Goal: Find contact information: Obtain details needed to contact an individual or organization

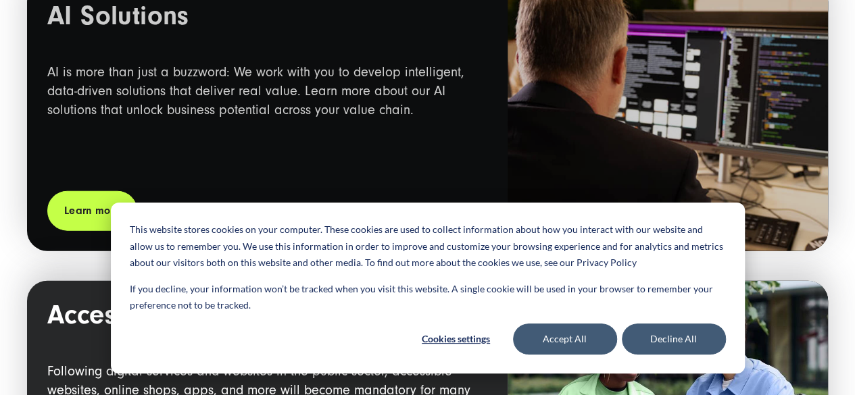
scroll to position [1445, 0]
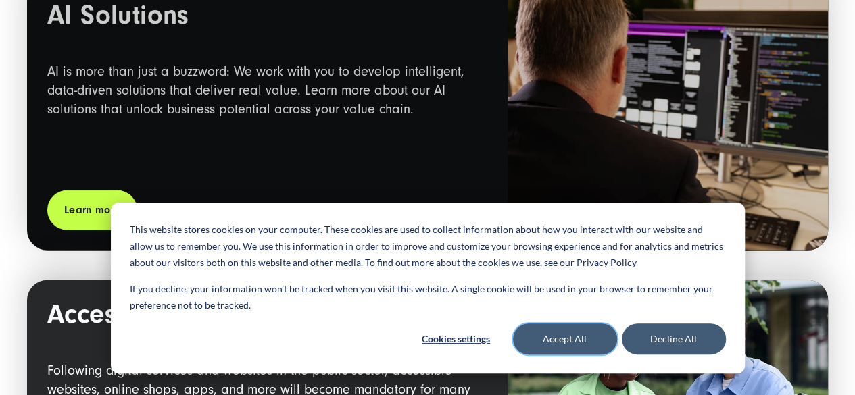
click at [605, 335] on button "Accept All" at bounding box center [565, 339] width 104 height 31
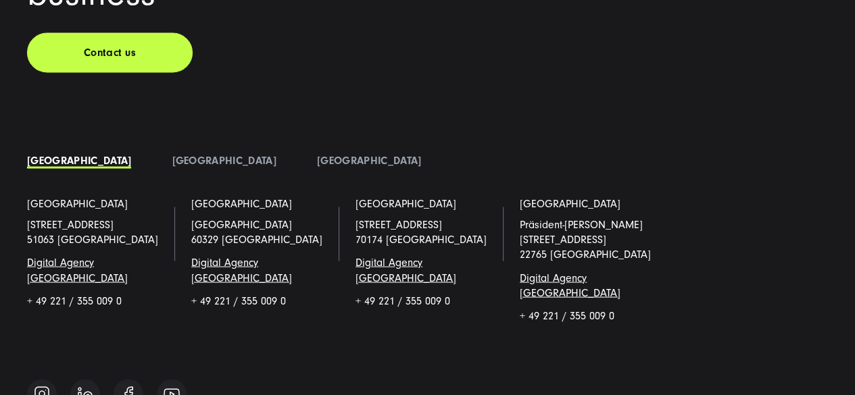
scroll to position [8972, 0]
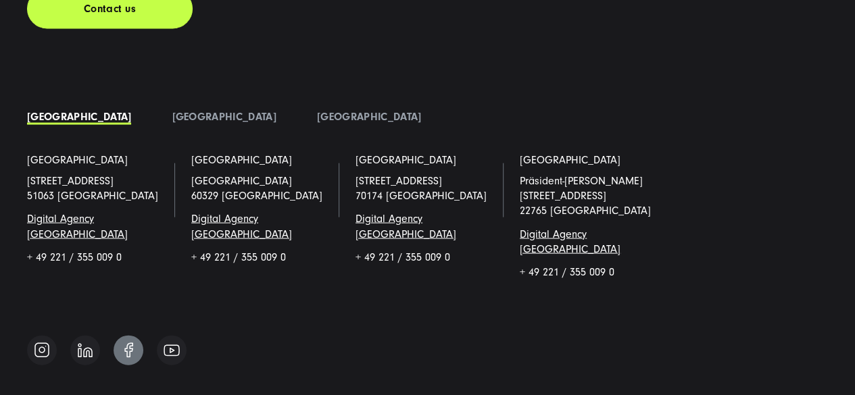
click at [137, 335] on link at bounding box center [129, 350] width 30 height 30
click at [130, 342] on img at bounding box center [128, 350] width 9 height 16
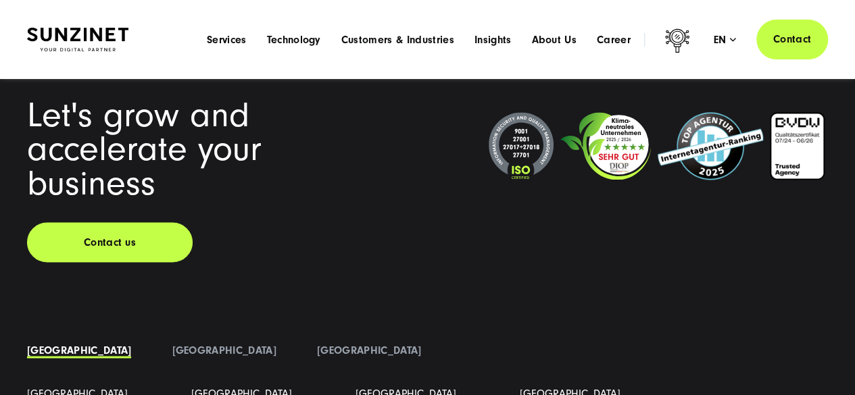
scroll to position [8724, 0]
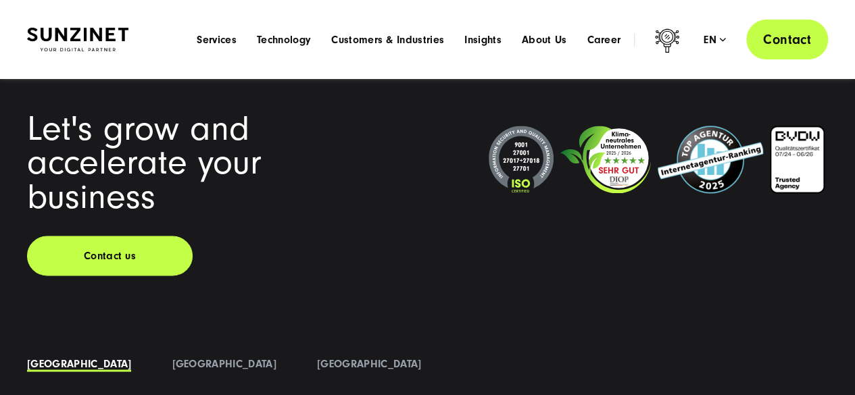
click at [793, 41] on link "Contact" at bounding box center [787, 40] width 82 height 40
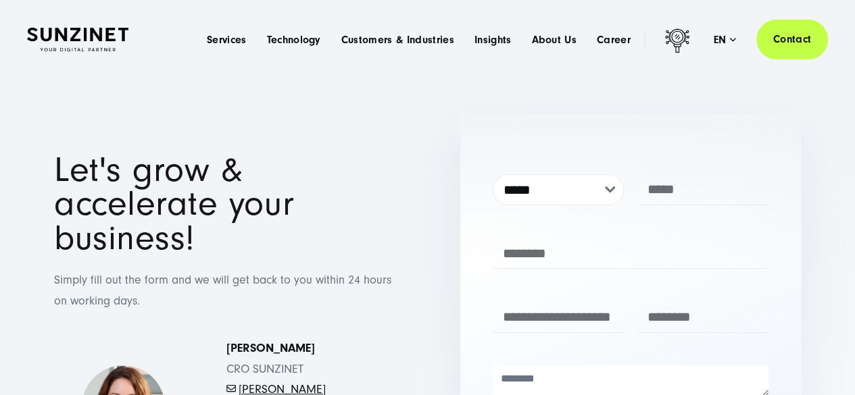
click at [420, 124] on div "Let's grow & accelerate your business! Simply fill out the form and we will get…" at bounding box center [224, 366] width 395 height 504
